Goal: Task Accomplishment & Management: Manage account settings

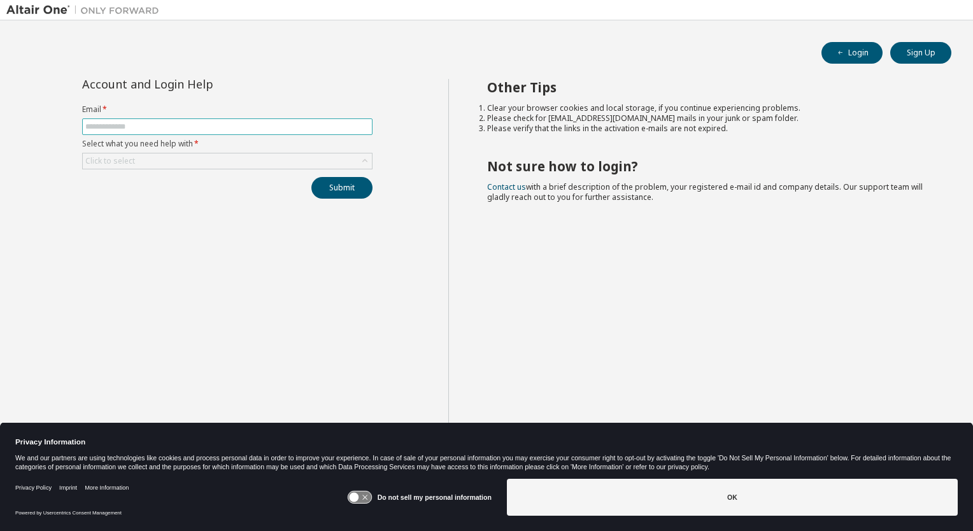
click at [105, 126] on input "text" at bounding box center [227, 127] width 284 height 10
type input "**********"
click at [218, 157] on div "Click to select" at bounding box center [227, 160] width 289 height 15
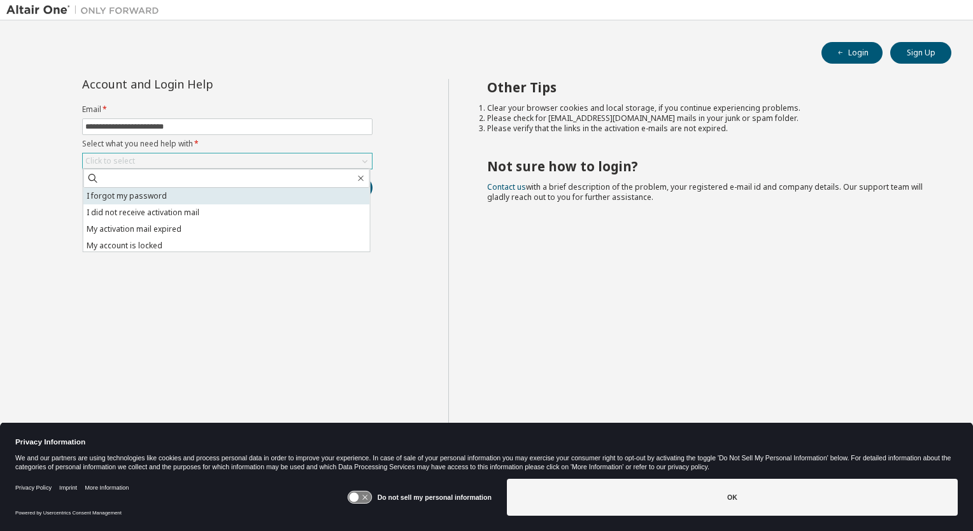
click at [162, 197] on li "I forgot my password" at bounding box center [226, 196] width 287 height 17
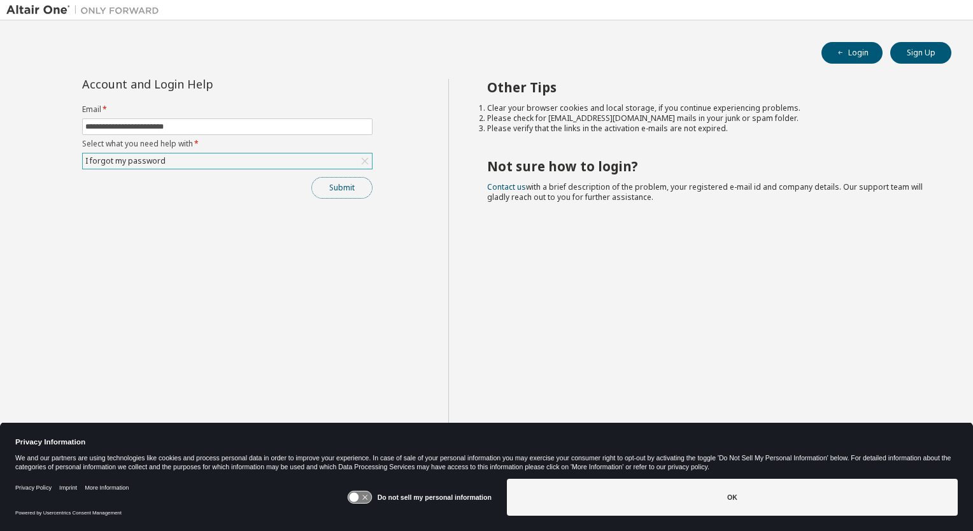
click at [343, 189] on button "Submit" at bounding box center [341, 188] width 61 height 22
click at [859, 57] on button "Login" at bounding box center [852, 53] width 61 height 22
